Goal: Navigation & Orientation: Find specific page/section

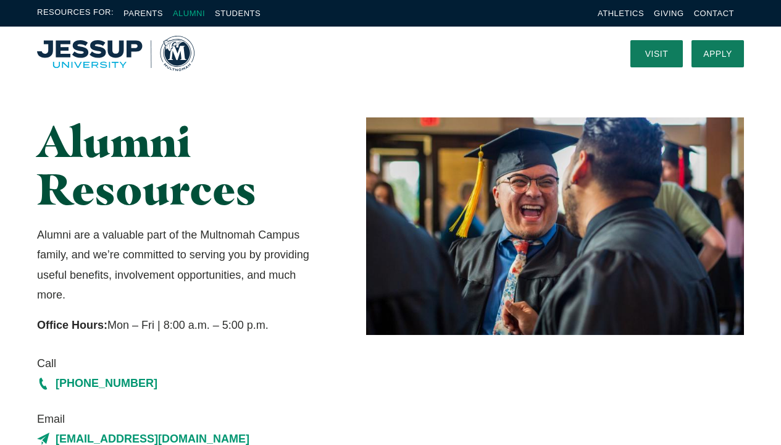
click at [201, 11] on link "Alumni" at bounding box center [189, 13] width 32 height 9
click at [198, 14] on link "Alumni" at bounding box center [189, 13] width 32 height 9
